Goal: Navigation & Orientation: Find specific page/section

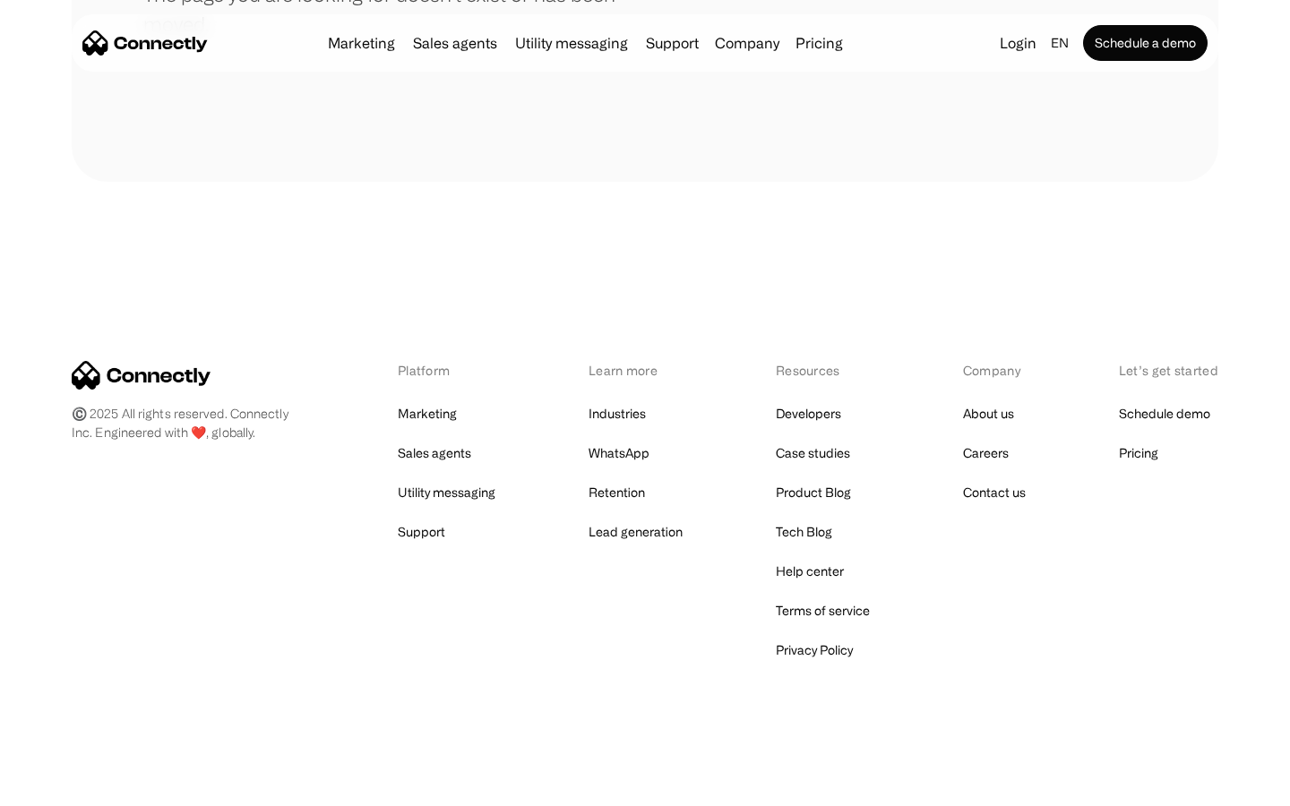
scroll to position [327, 0]
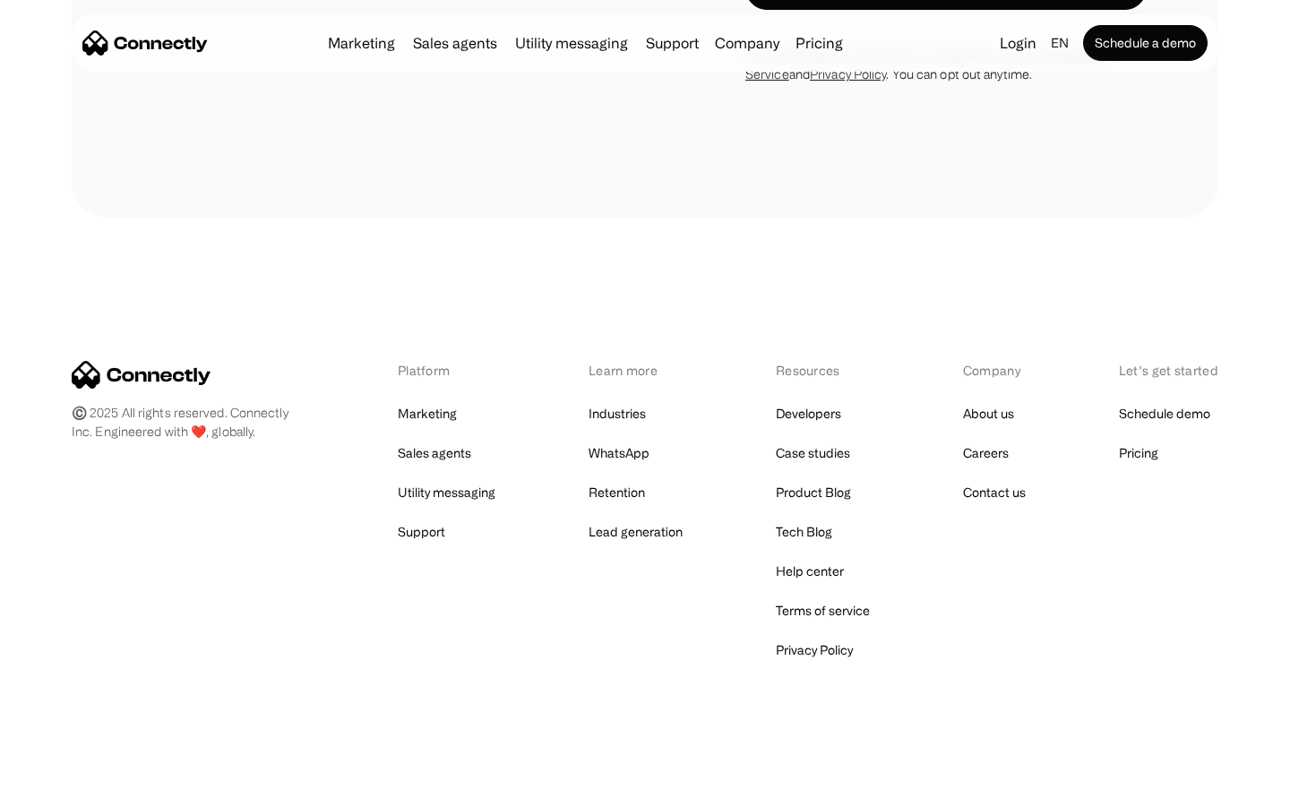
scroll to position [3445, 0]
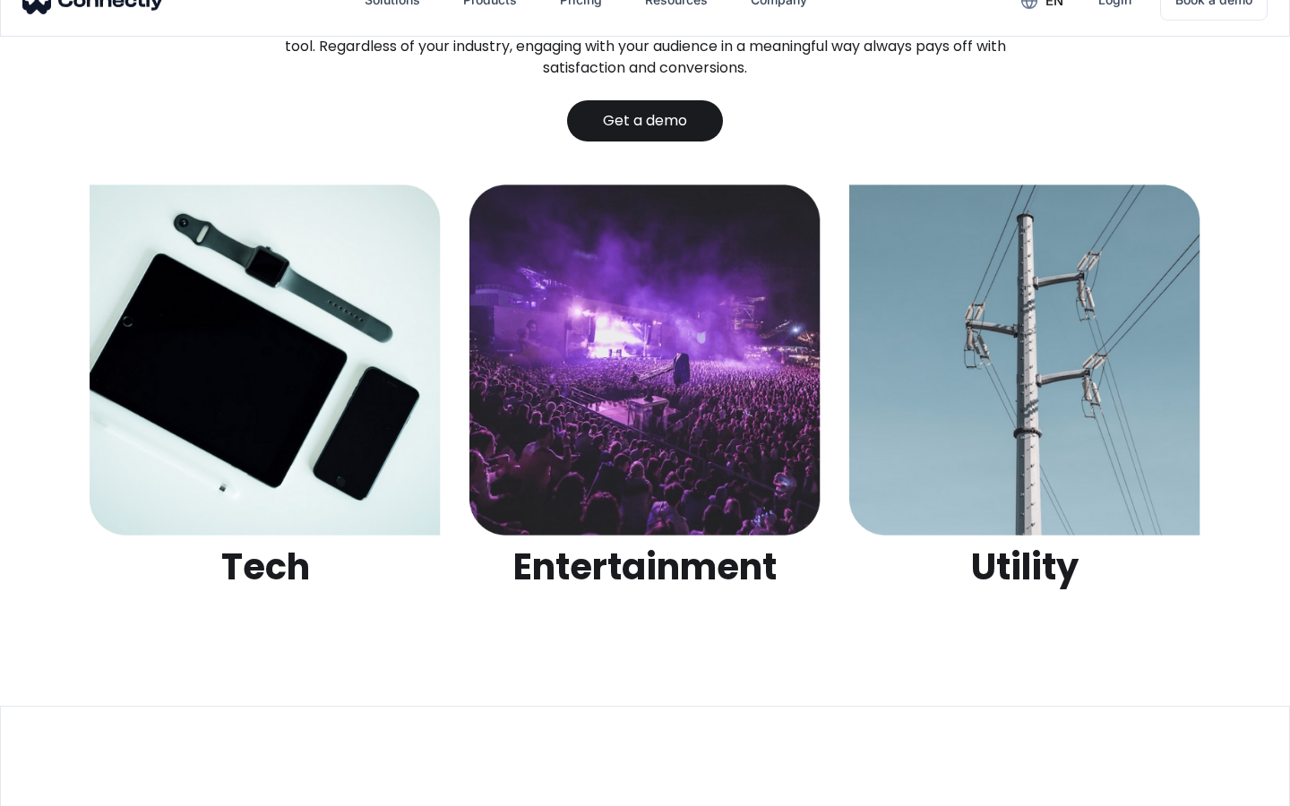
scroll to position [5653, 0]
